Goal: Transaction & Acquisition: Purchase product/service

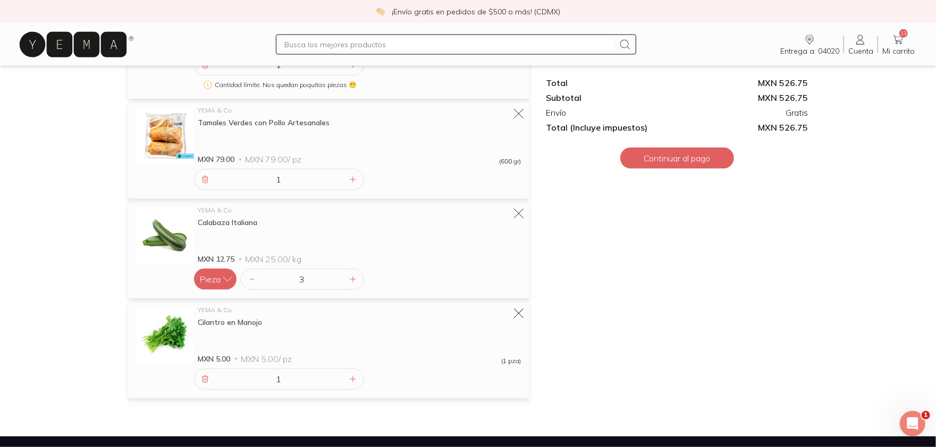
scroll to position [1000, 0]
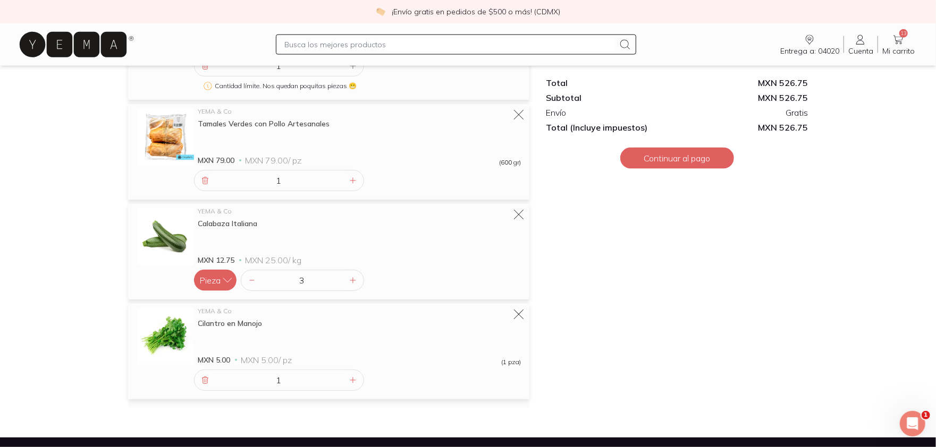
click at [354, 41] on input "text" at bounding box center [450, 44] width 330 height 13
type input "palomitas organicas"
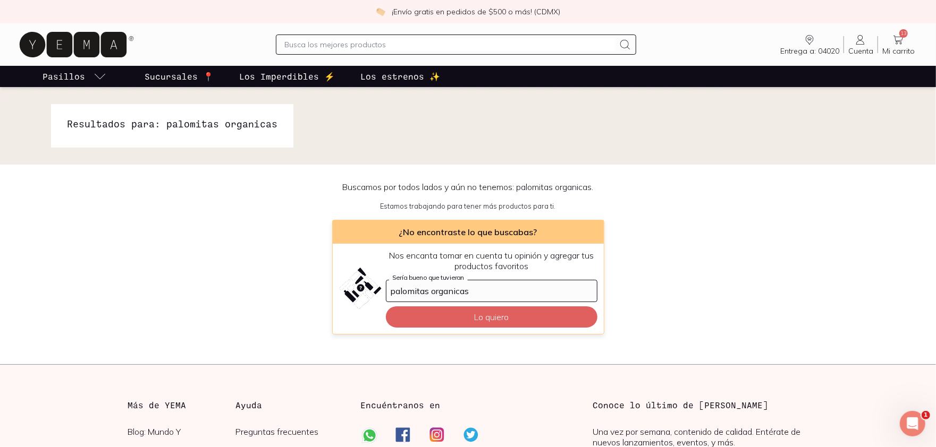
click at [354, 41] on input "text" at bounding box center [450, 44] width 330 height 13
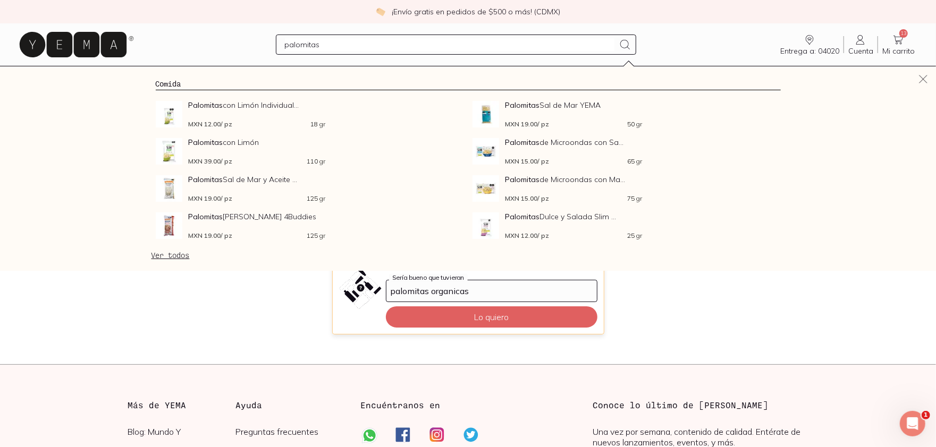
type input "palomitas"
click at [166, 254] on link "Ver todos" at bounding box center [170, 256] width 38 height 10
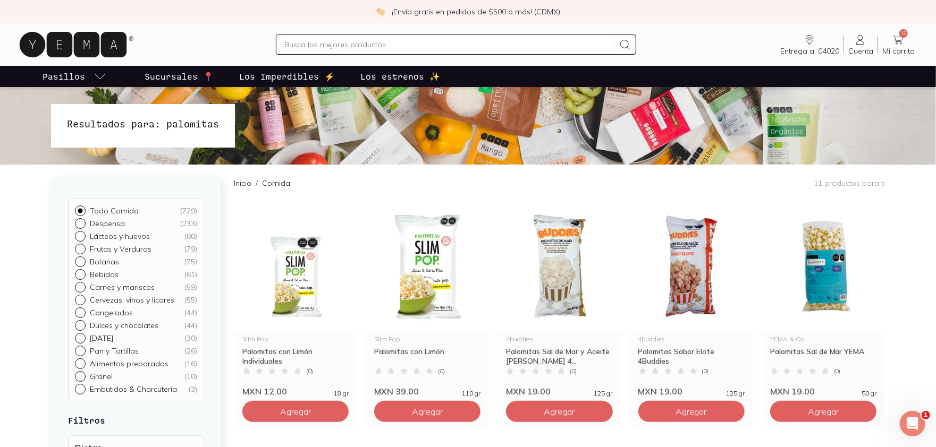
click at [79, 249] on input "Frutas y Verduras ( 79 )" at bounding box center [79, 248] width 9 height 9
radio input "true"
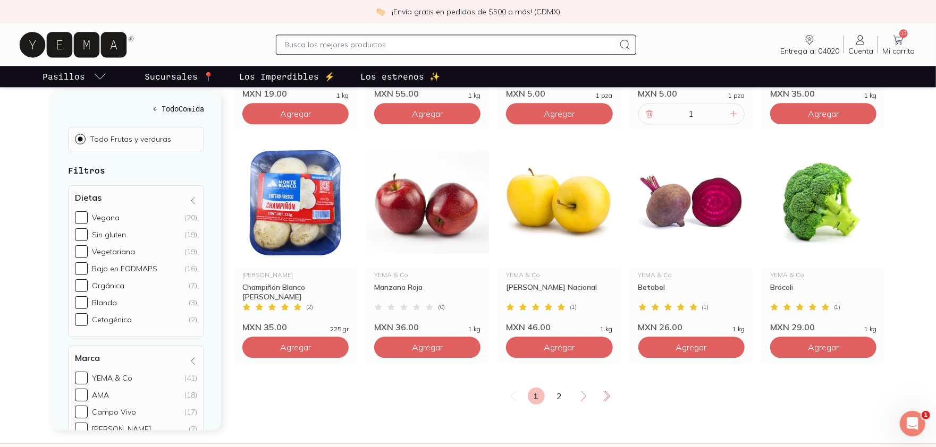
scroll to position [1713, 0]
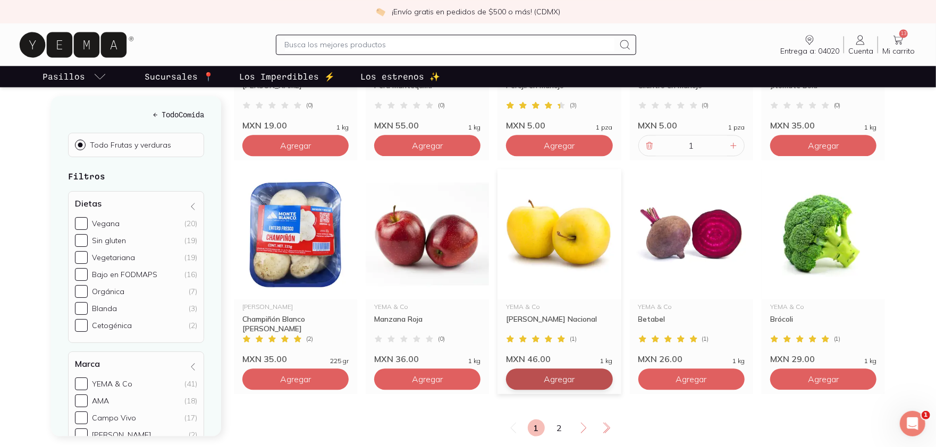
click at [534, 374] on icon "button" at bounding box center [537, 379] width 11 height 11
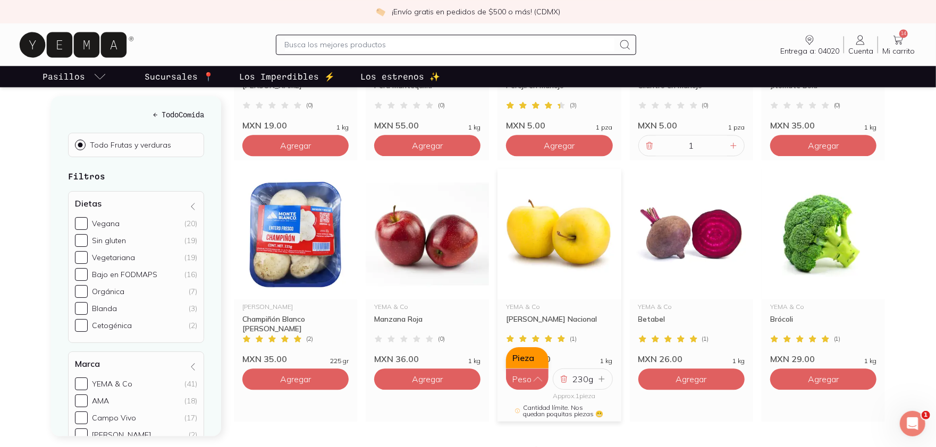
click at [528, 347] on button "Pieza" at bounding box center [527, 357] width 43 height 21
type input "1"
click at [585, 369] on input "1" at bounding box center [582, 379] width 24 height 20
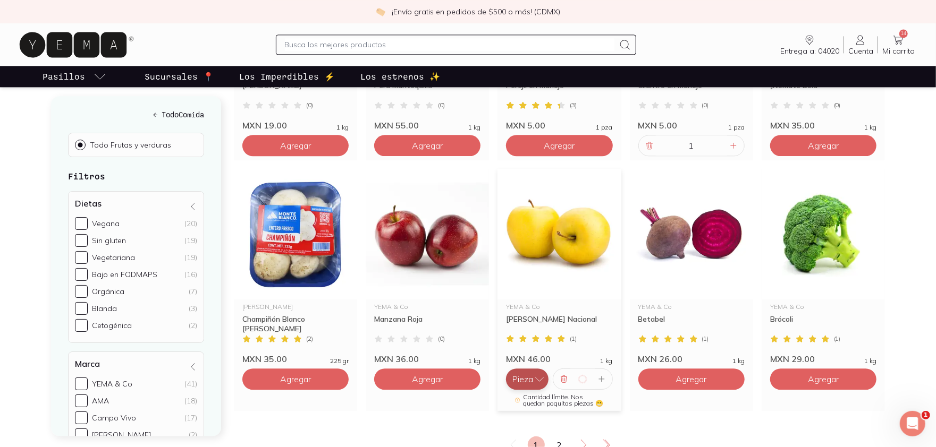
click at [540, 374] on icon "button" at bounding box center [539, 379] width 11 height 11
click at [525, 347] on button "Peso" at bounding box center [527, 357] width 43 height 21
click at [583, 369] on div "230 g" at bounding box center [582, 379] width 24 height 20
click at [581, 369] on div "230 g" at bounding box center [582, 379] width 24 height 20
click at [538, 239] on img at bounding box center [558, 234] width 123 height 131
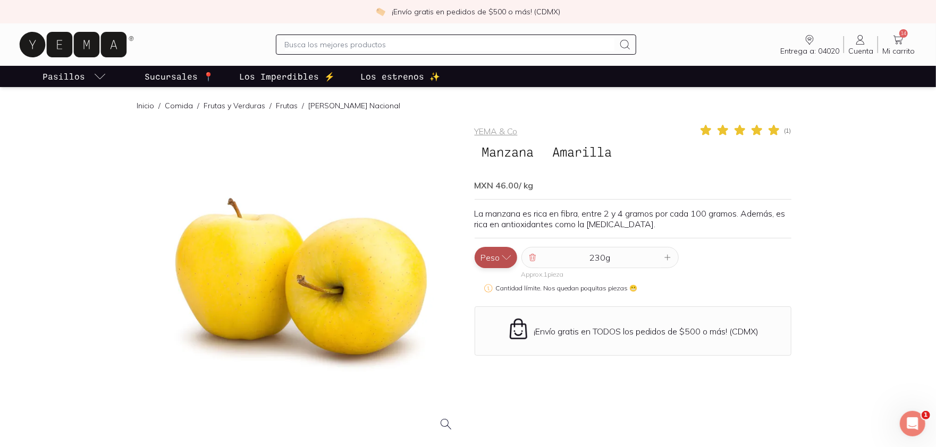
click at [503, 258] on icon "button" at bounding box center [506, 258] width 9 height 4
click at [494, 237] on button "Pieza" at bounding box center [495, 236] width 43 height 21
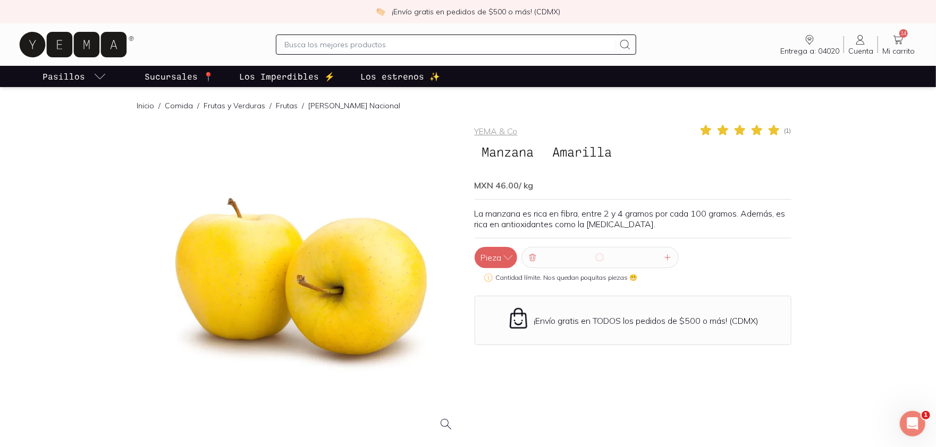
type input "1"
click at [506, 256] on icon "button" at bounding box center [508, 257] width 11 height 11
click at [493, 236] on button "Peso" at bounding box center [495, 236] width 43 height 21
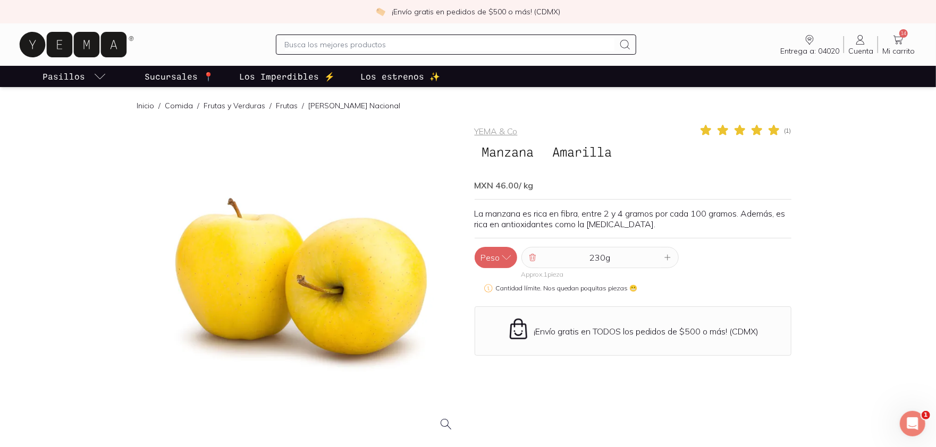
click at [294, 47] on input "text" at bounding box center [450, 44] width 330 height 13
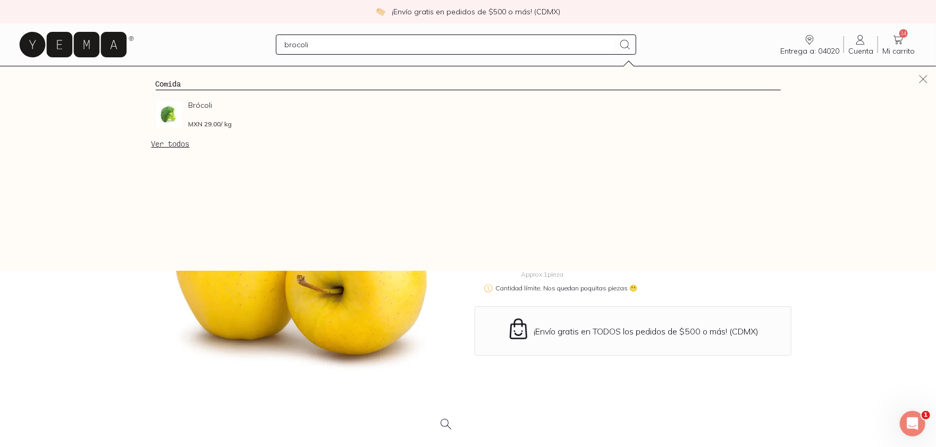
type input "brocoli"
click at [162, 143] on link "Ver todos" at bounding box center [170, 144] width 38 height 10
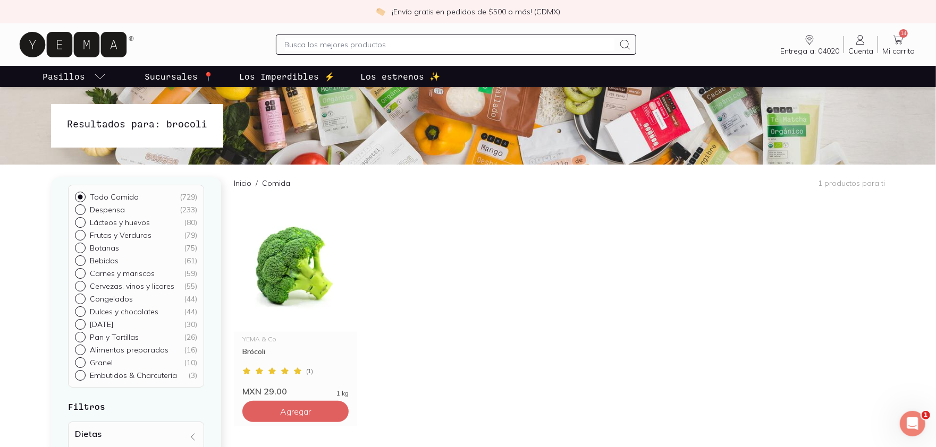
scroll to position [28, 0]
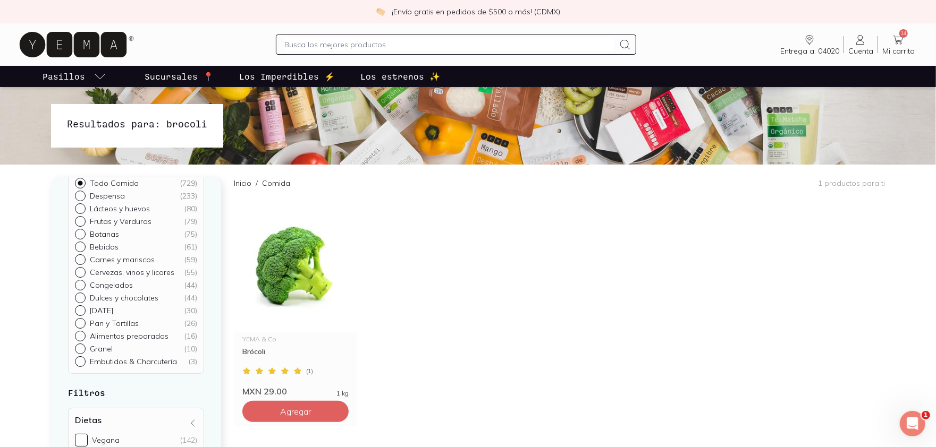
click at [315, 43] on input "text" at bounding box center [450, 44] width 330 height 13
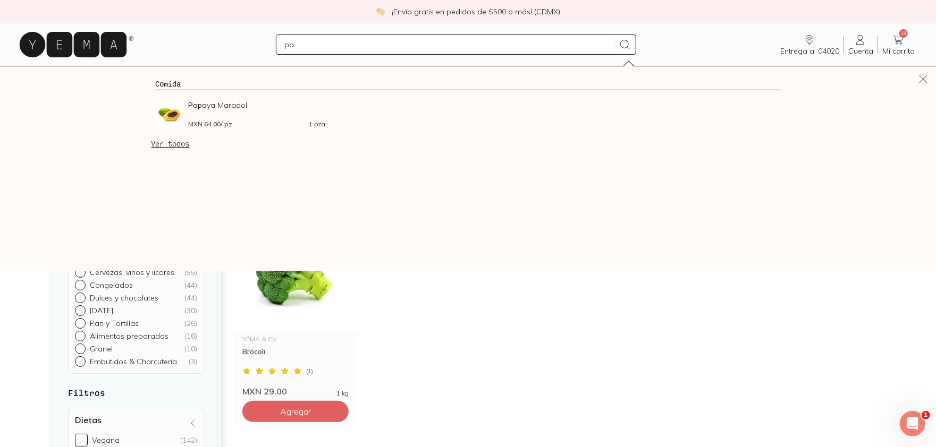
type input "p"
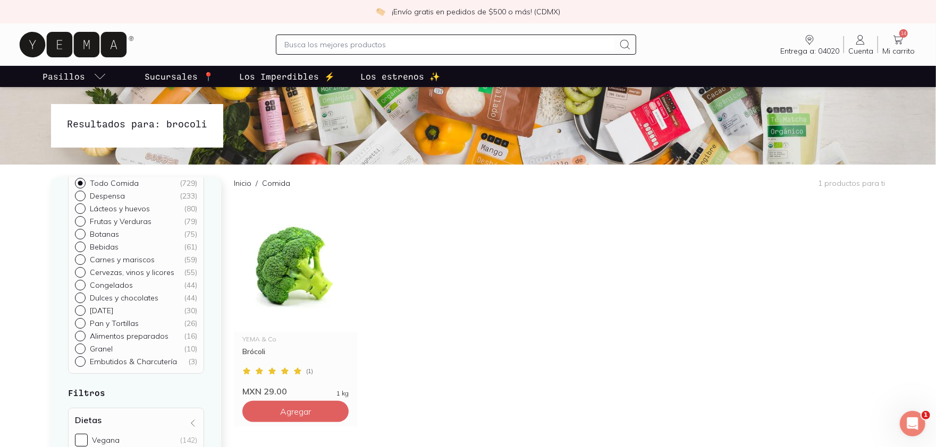
click at [81, 286] on input "Carnes y mariscos ( 59 )" at bounding box center [79, 286] width 9 height 9
radio input "true"
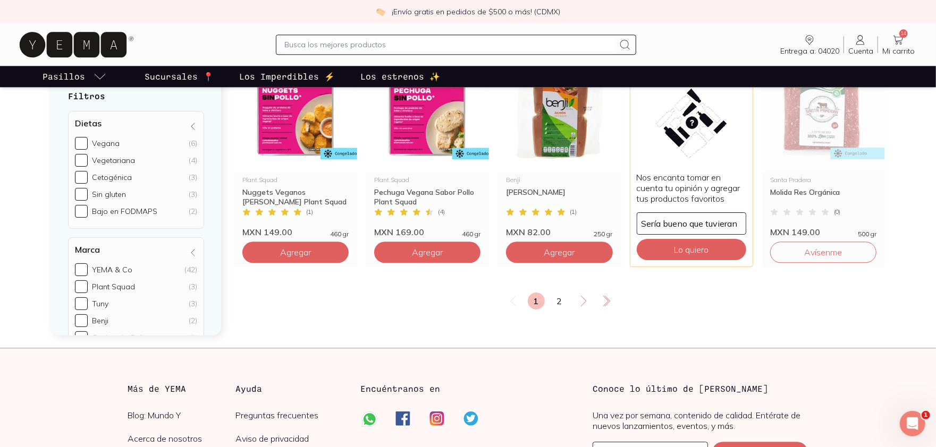
scroll to position [1818, 0]
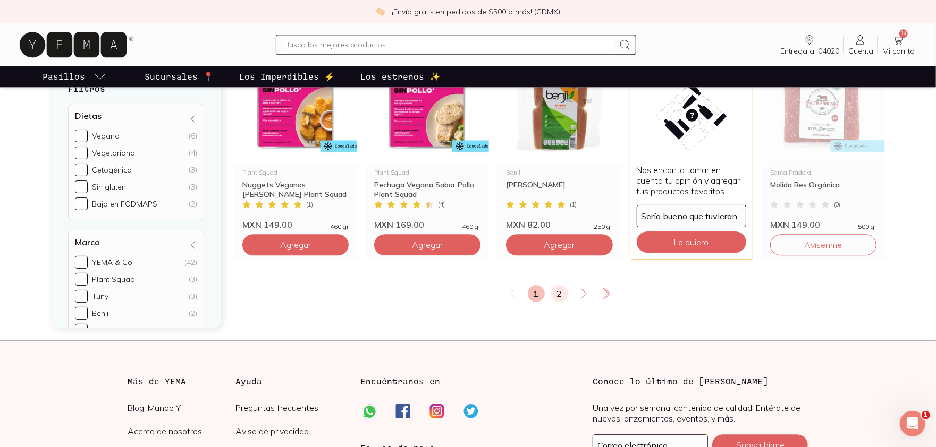
click at [559, 290] on link "2" at bounding box center [559, 293] width 17 height 17
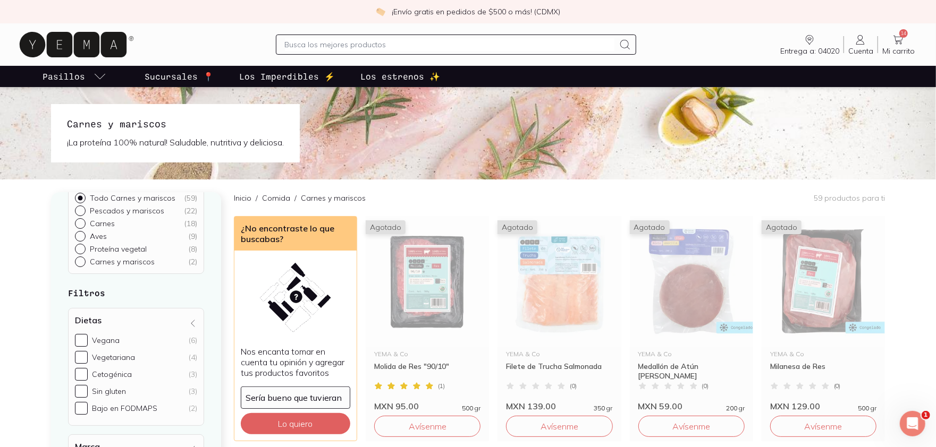
click at [377, 43] on input "text" at bounding box center [450, 44] width 330 height 13
click at [899, 43] on icon at bounding box center [898, 39] width 13 height 13
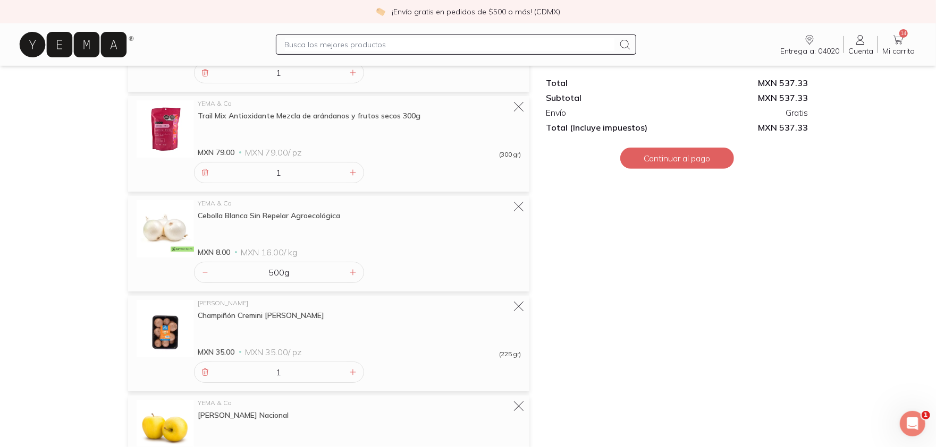
scroll to position [293, 0]
click at [206, 273] on icon at bounding box center [205, 273] width 4 height 0
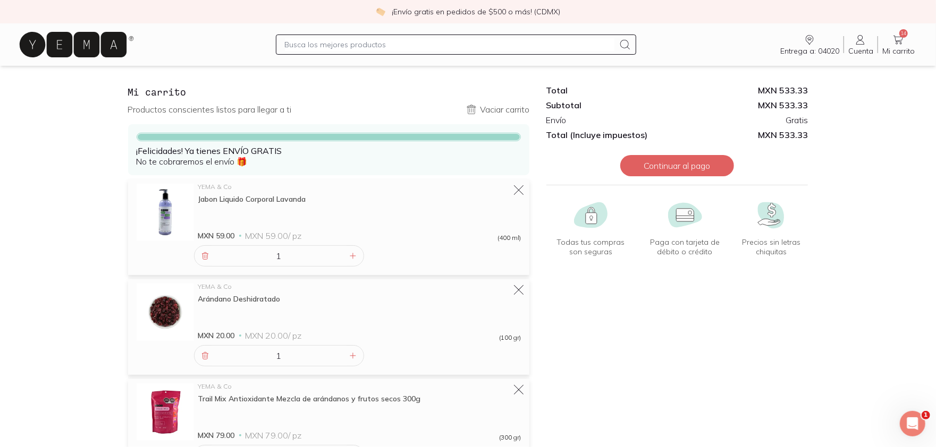
scroll to position [13, 0]
